Goal: Transaction & Acquisition: Purchase product/service

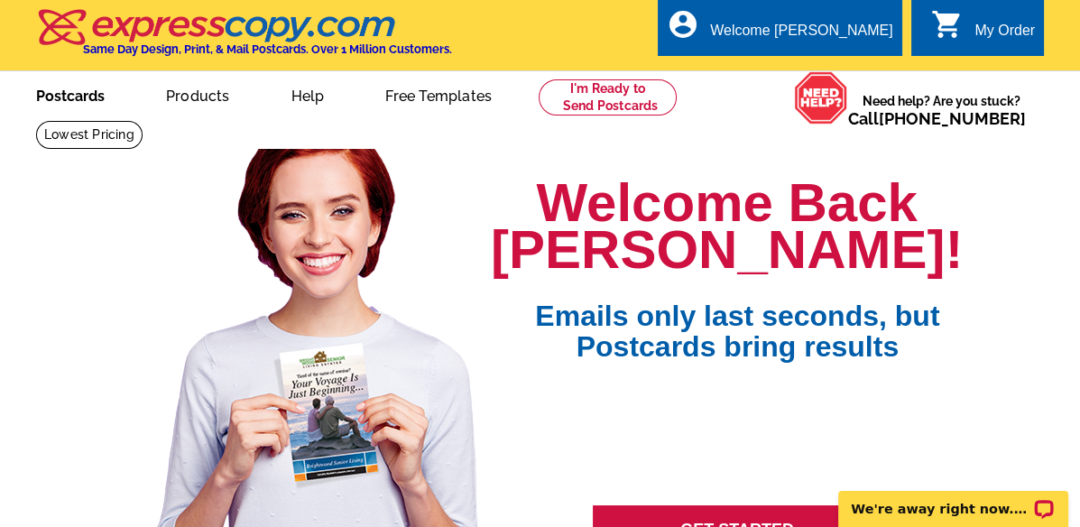
click at [86, 103] on link "Postcards" at bounding box center [70, 94] width 126 height 42
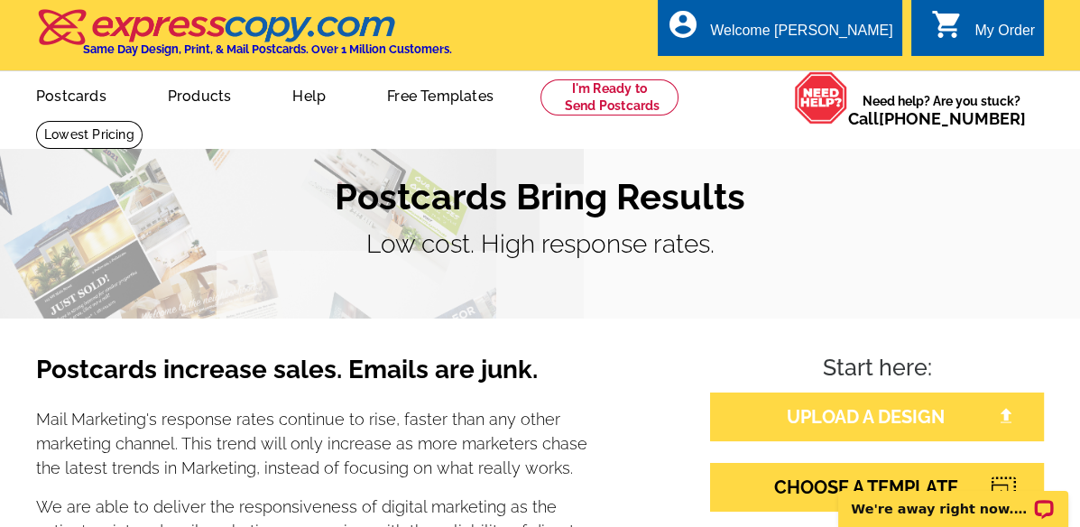
click at [858, 419] on link "UPLOAD A DESIGN" at bounding box center [877, 416] width 334 height 49
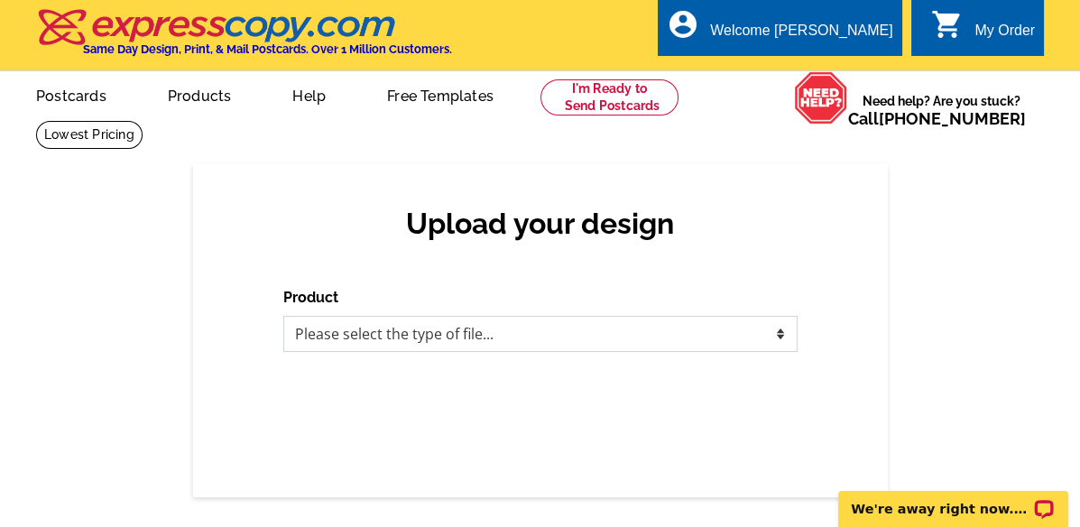
click at [543, 334] on select "Please select the type of file... Postcards Business Cards Letters and flyers G…" at bounding box center [540, 334] width 514 height 36
select select "1"
click at [283, 317] on select "Please select the type of file... Postcards Business Cards Letters and flyers G…" at bounding box center [540, 334] width 514 height 36
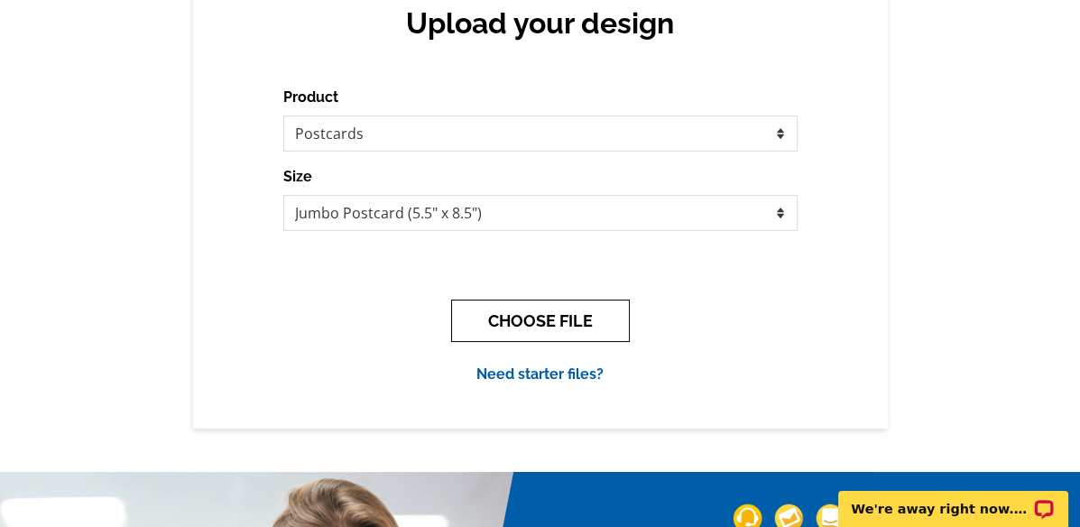
click at [556, 317] on button "CHOOSE FILE" at bounding box center [540, 320] width 179 height 42
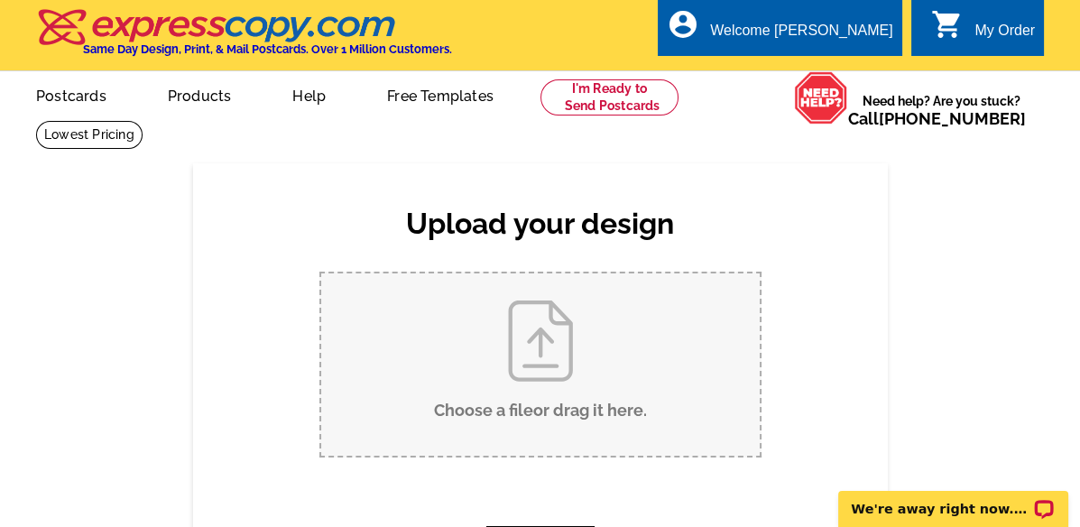
click at [538, 354] on input "Choose a file or drag it here ." at bounding box center [540, 364] width 438 height 182
type input "C:\fakepath\Postcard Under Just Listed.pdf"
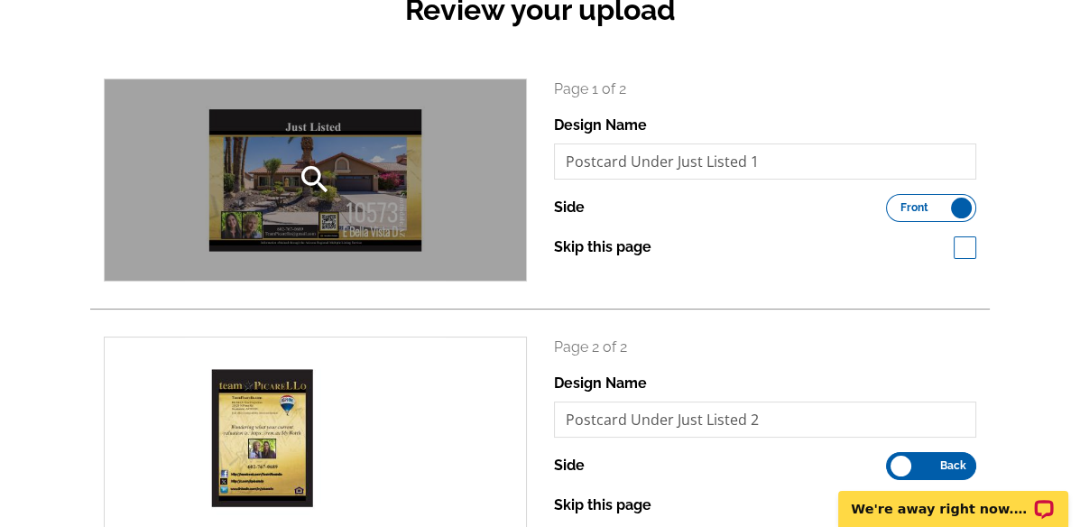
scroll to position [200, 0]
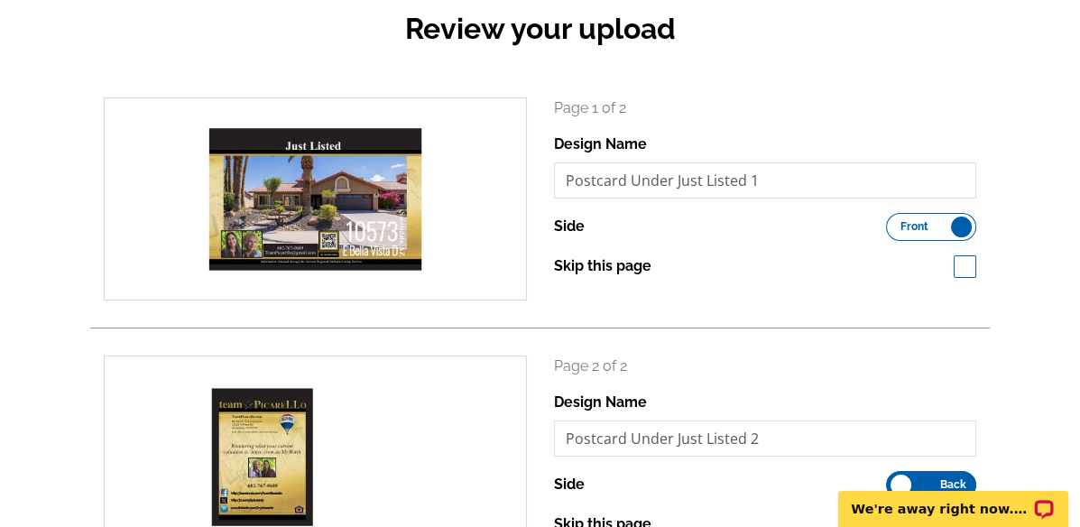
click at [345, 216] on div "search" at bounding box center [315, 198] width 421 height 201
